Goal: Task Accomplishment & Management: Manage account settings

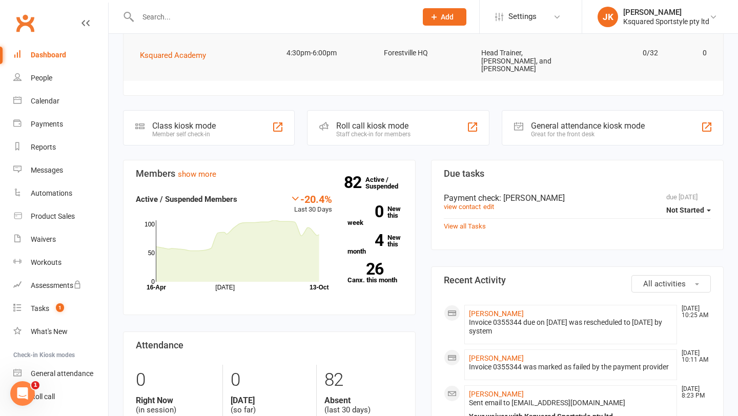
scroll to position [98, 0]
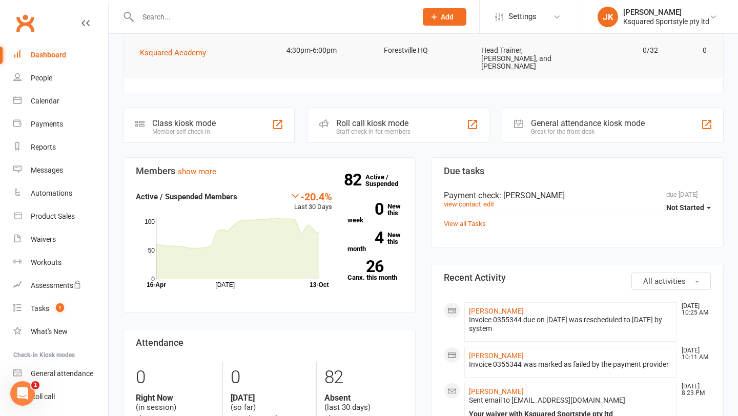
click at [224, 18] on input "text" at bounding box center [272, 17] width 275 height 14
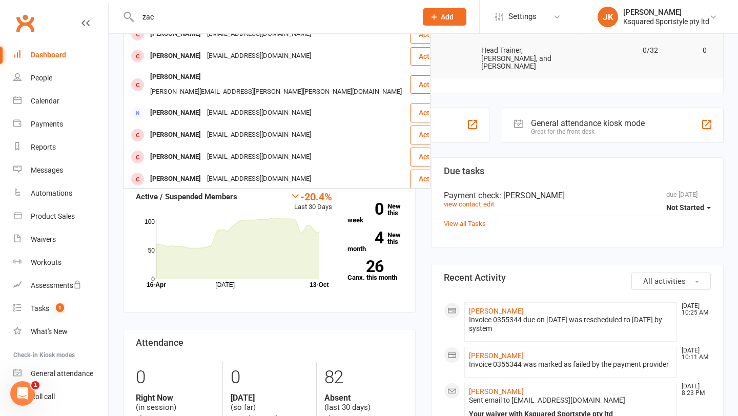
scroll to position [89, 0]
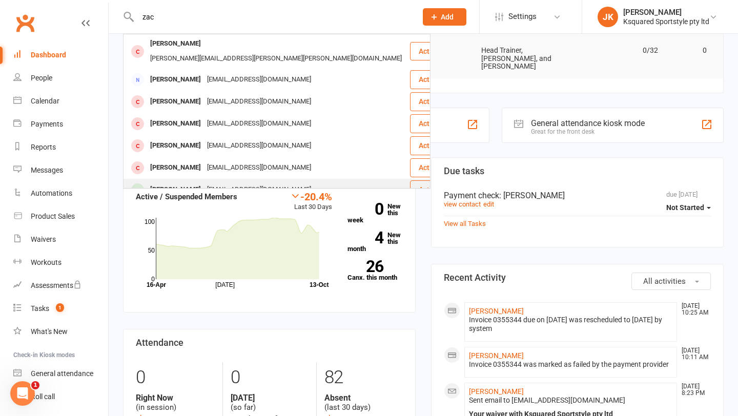
type input "zac"
click at [196, 183] on div "[PERSON_NAME]" at bounding box center [175, 190] width 57 height 15
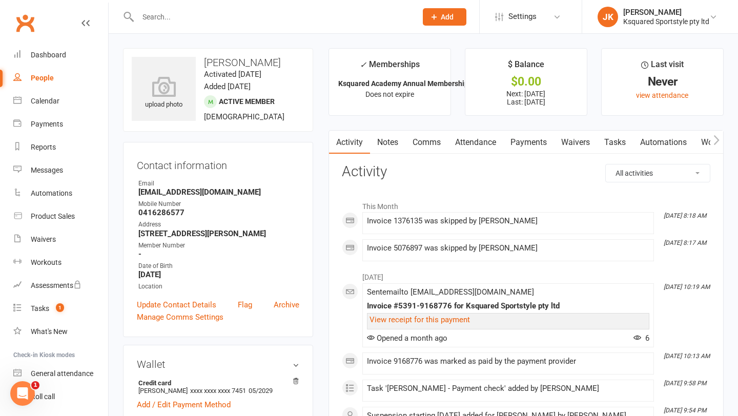
click at [538, 143] on link "Payments" at bounding box center [528, 143] width 51 height 24
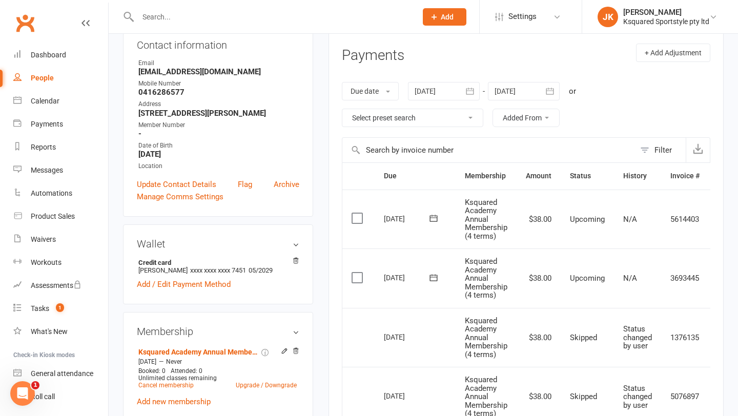
scroll to position [115, 0]
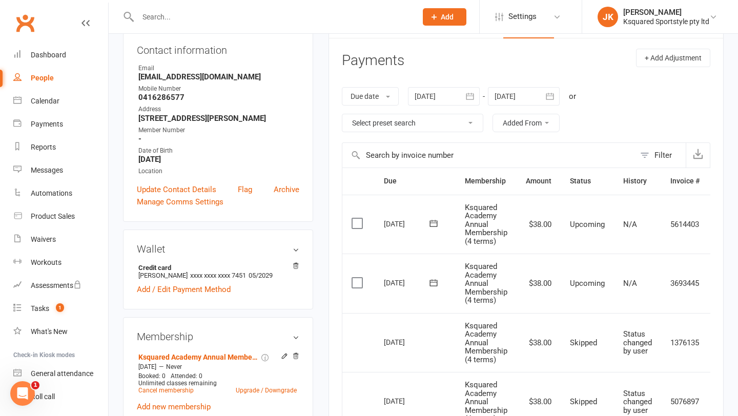
click at [552, 96] on icon "button" at bounding box center [551, 96] width 8 height 7
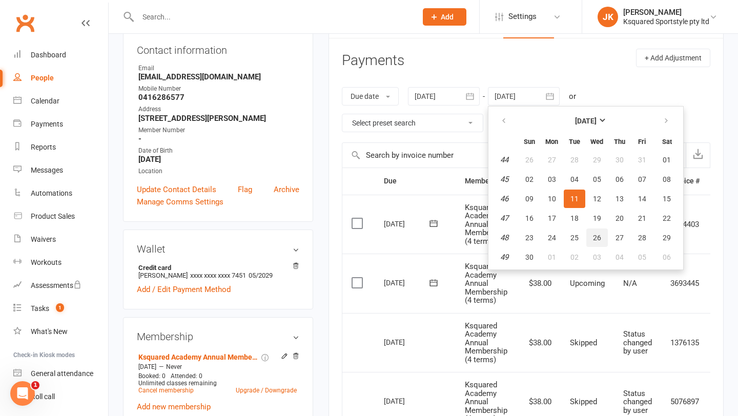
click at [592, 240] on button "26" at bounding box center [598, 238] width 22 height 18
type input "[DATE]"
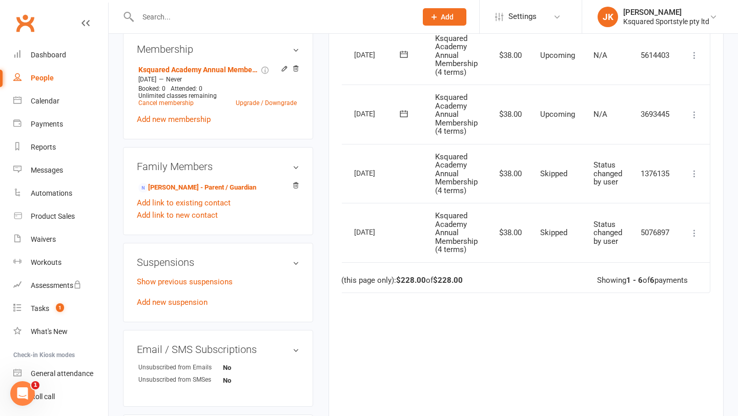
scroll to position [414, 0]
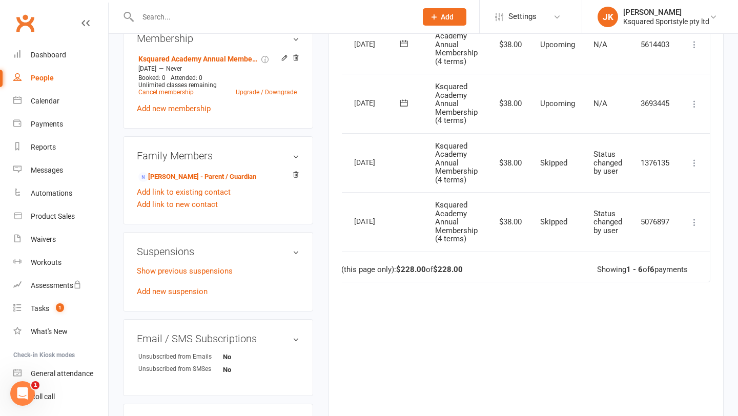
click at [693, 164] on icon at bounding box center [695, 163] width 10 height 10
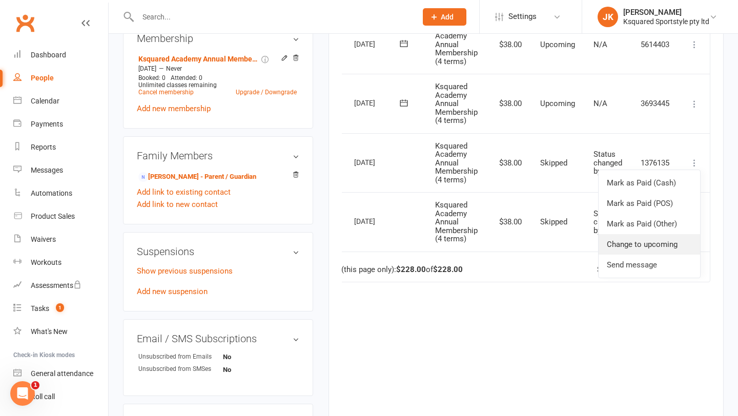
click at [659, 246] on link "Change to upcoming" at bounding box center [650, 244] width 102 height 21
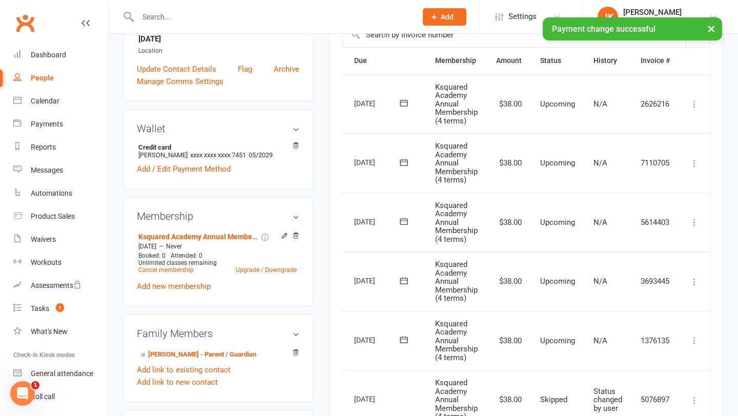
scroll to position [234, 0]
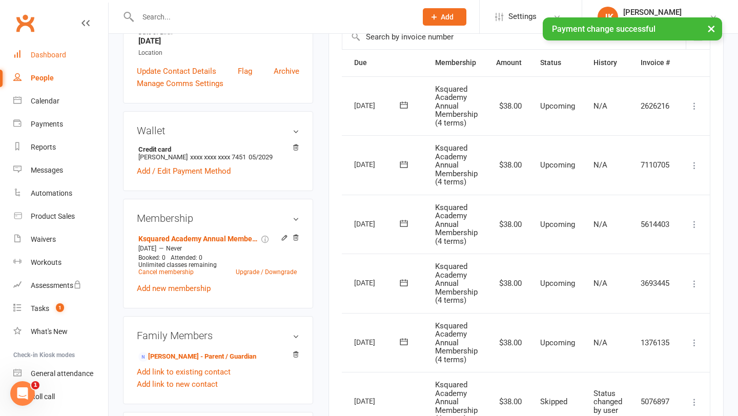
click at [63, 55] on div "Dashboard" at bounding box center [48, 55] width 35 height 8
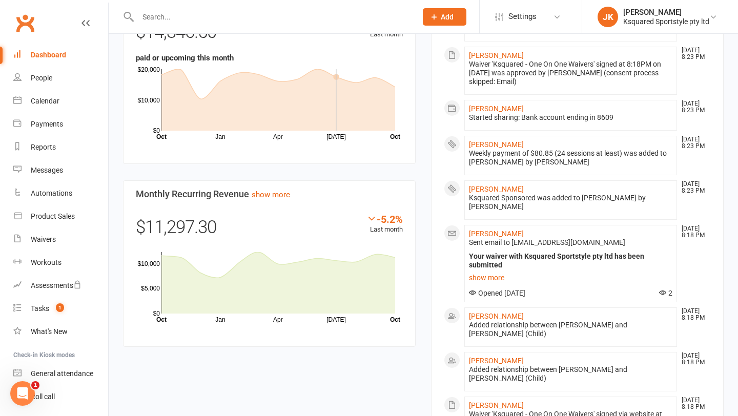
scroll to position [468, 0]
